Goal: Task Accomplishment & Management: Use online tool/utility

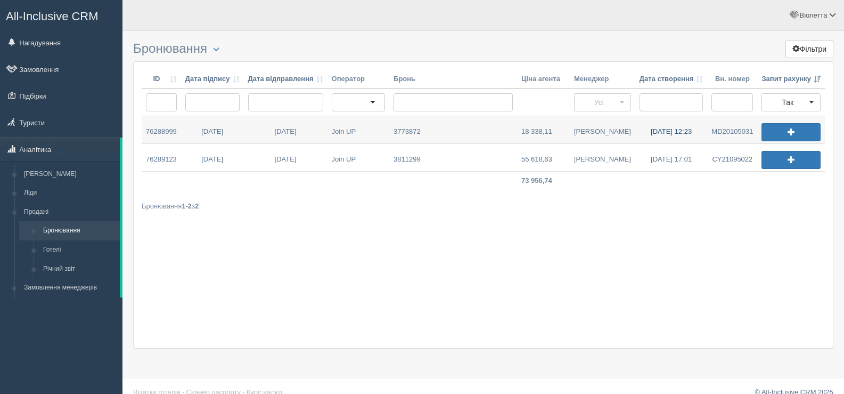
click at [659, 132] on link "25.07.2025 12:23" at bounding box center [671, 129] width 72 height 27
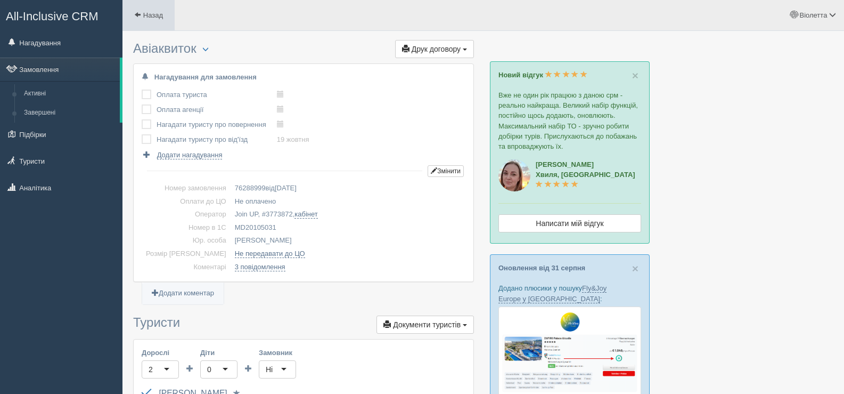
click at [140, 15] on span at bounding box center [137, 14] width 7 height 7
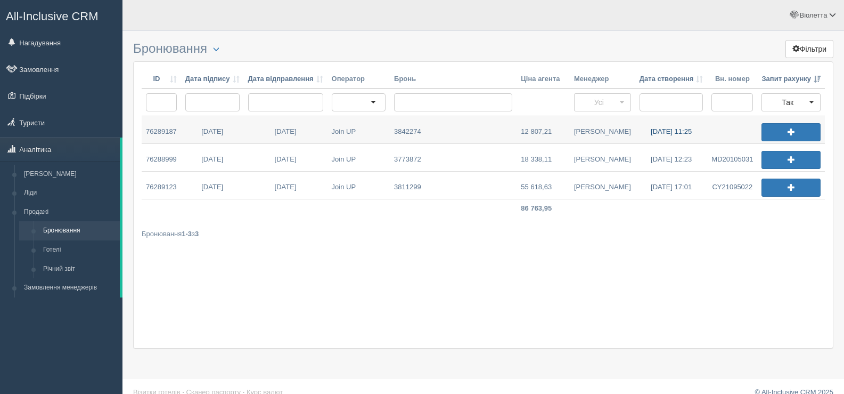
click at [669, 130] on link "03.09.2025 11:25" at bounding box center [671, 129] width 72 height 27
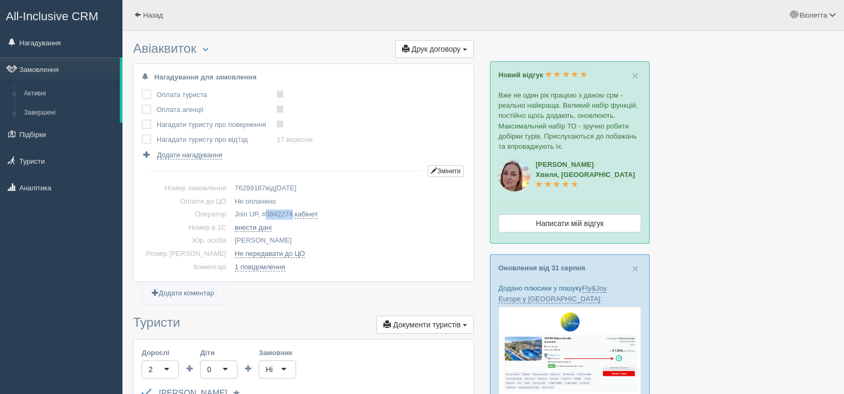
click at [273, 213] on span "3842274" at bounding box center [279, 214] width 27 height 8
click at [136, 12] on span at bounding box center [137, 14] width 7 height 7
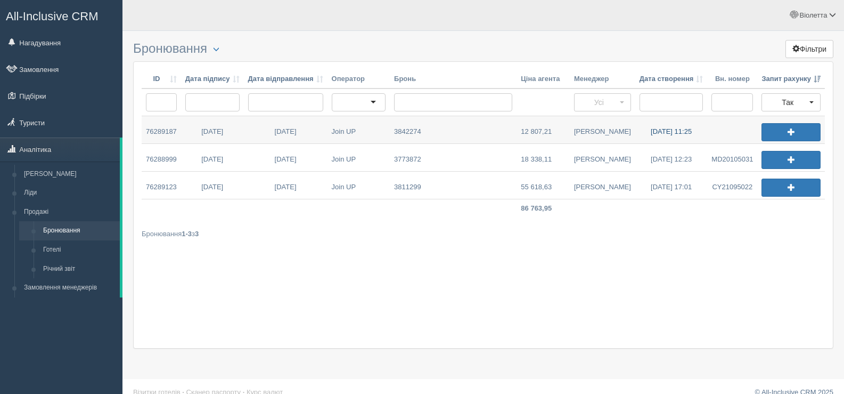
click at [662, 129] on link "[DATE] 11:25" at bounding box center [671, 129] width 72 height 27
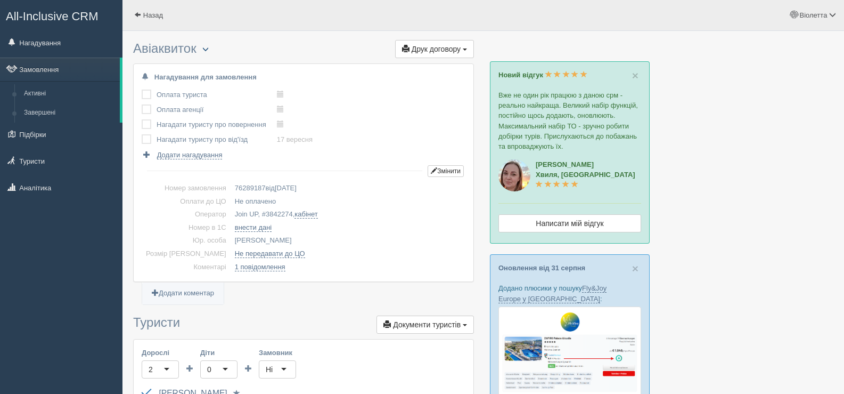
click at [209, 47] on span "button" at bounding box center [205, 49] width 6 height 6
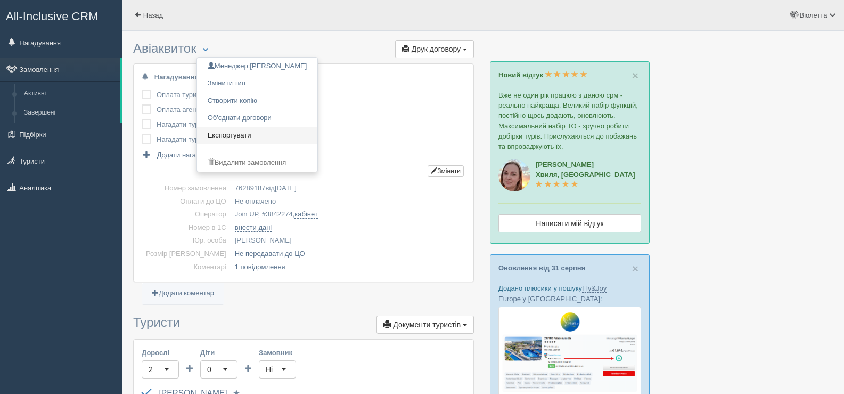
click at [246, 130] on link "Експортувати" at bounding box center [257, 136] width 121 height 18
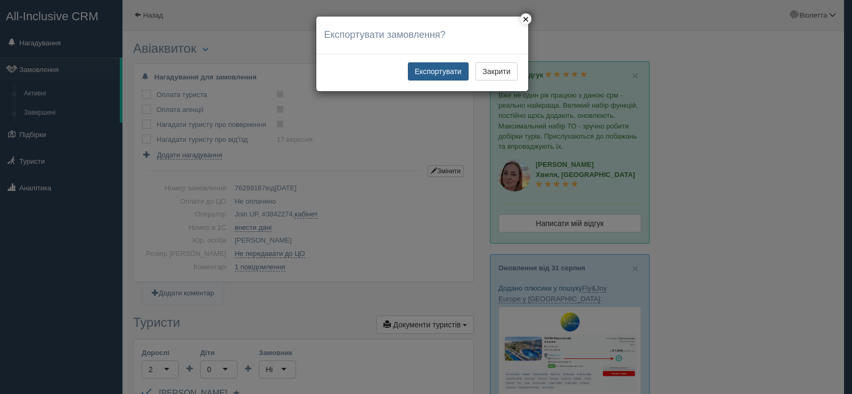
click at [422, 72] on button "Експортувати" at bounding box center [438, 71] width 61 height 18
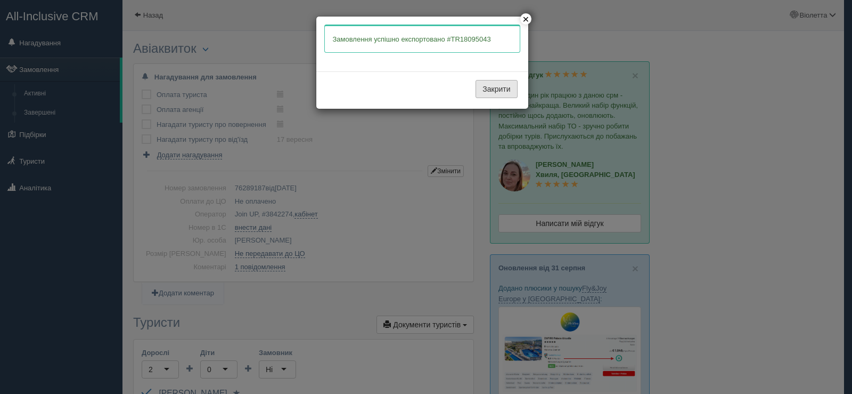
click at [495, 86] on button "Закрити" at bounding box center [497, 89] width 42 height 18
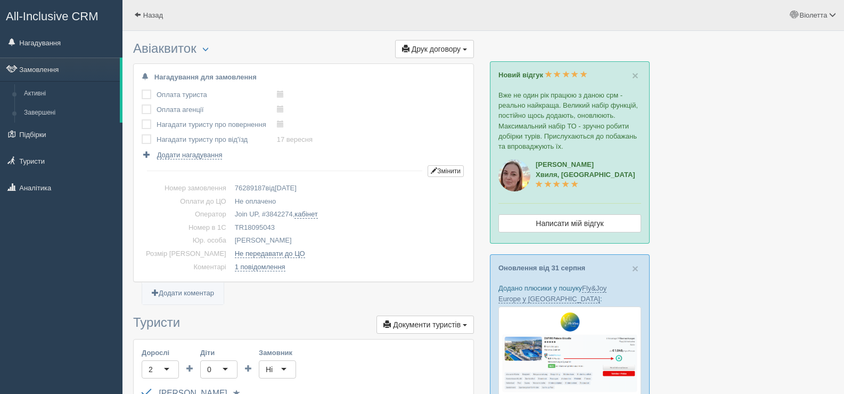
drag, startPoint x: 258, startPoint y: 224, endPoint x: 216, endPoint y: 227, distance: 42.2
click at [231, 227] on td "TR18095043" at bounding box center [348, 227] width 235 height 13
copy td "TR18095043"
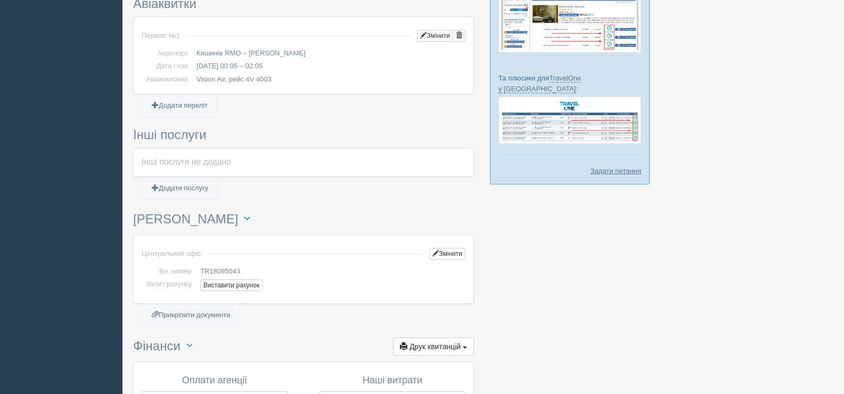
scroll to position [479, 0]
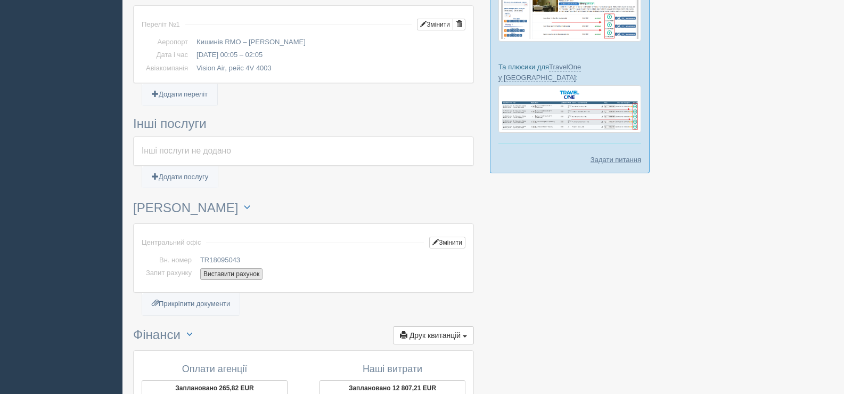
click at [239, 273] on button "Виставити рахунок" at bounding box center [231, 274] width 62 height 12
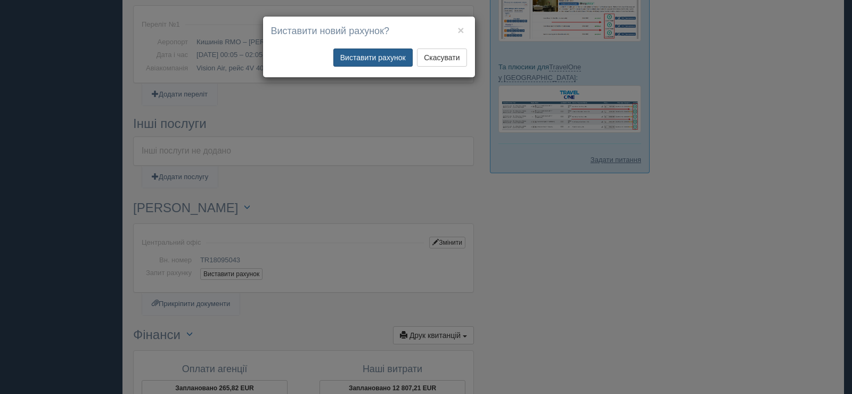
click at [376, 57] on button "Виставити рахунок" at bounding box center [372, 57] width 79 height 18
click at [461, 31] on button "×" at bounding box center [460, 29] width 6 height 11
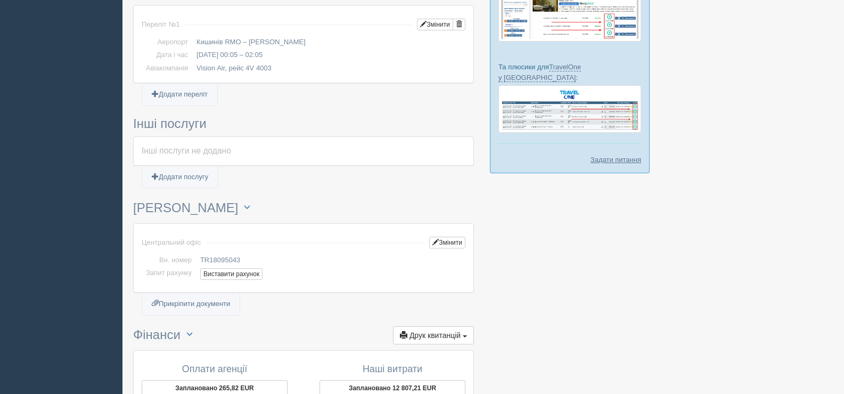
click at [559, 260] on div at bounding box center [483, 45] width 700 height 976
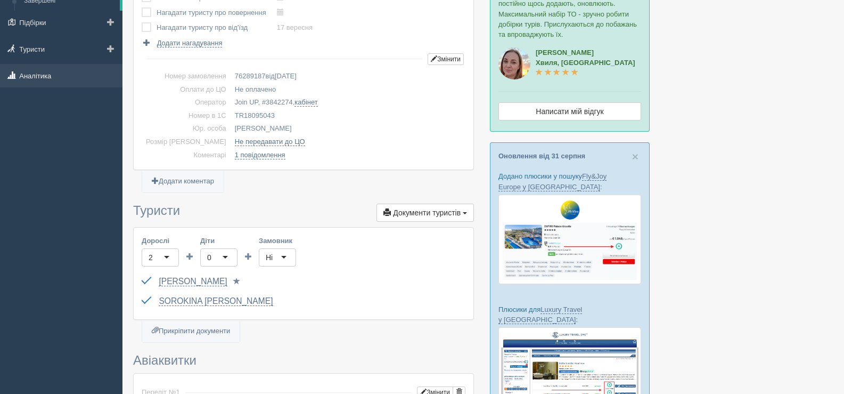
scroll to position [0, 0]
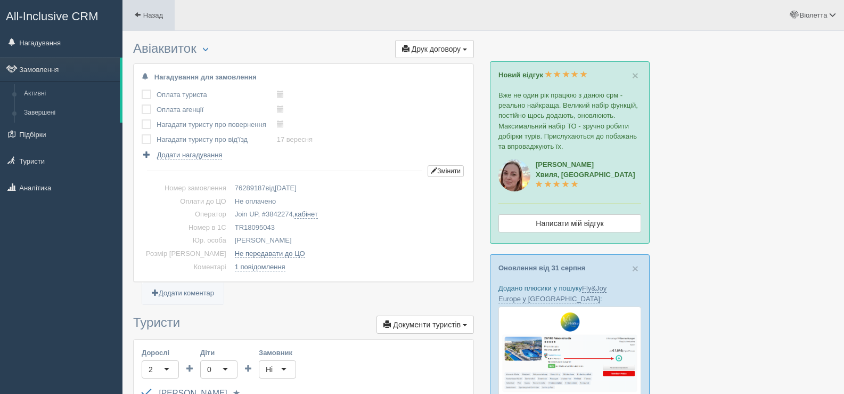
click at [140, 11] on span at bounding box center [137, 14] width 7 height 7
